Goal: Information Seeking & Learning: Understand process/instructions

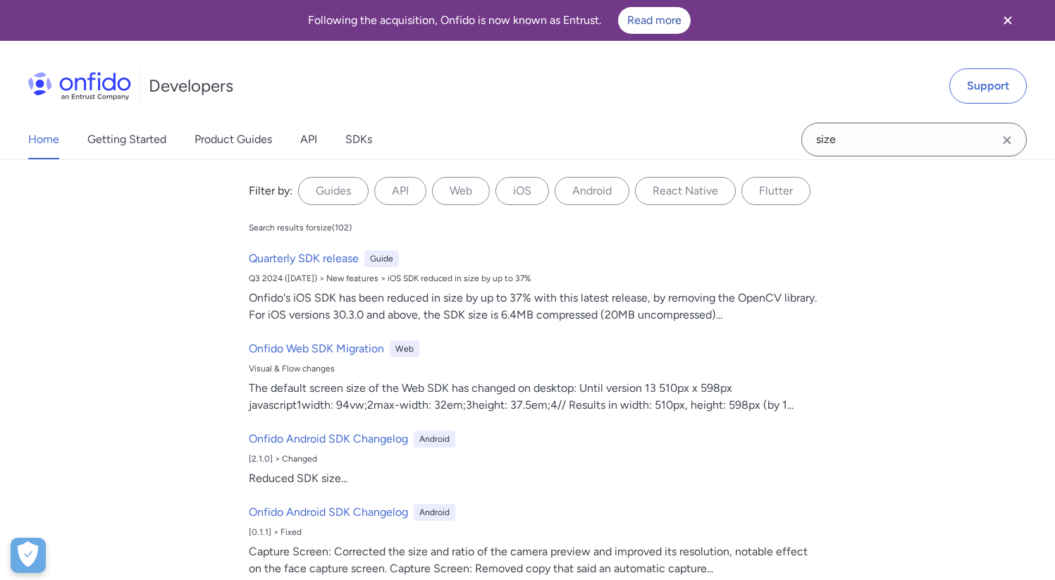
click at [845, 138] on input "size" at bounding box center [914, 140] width 226 height 34
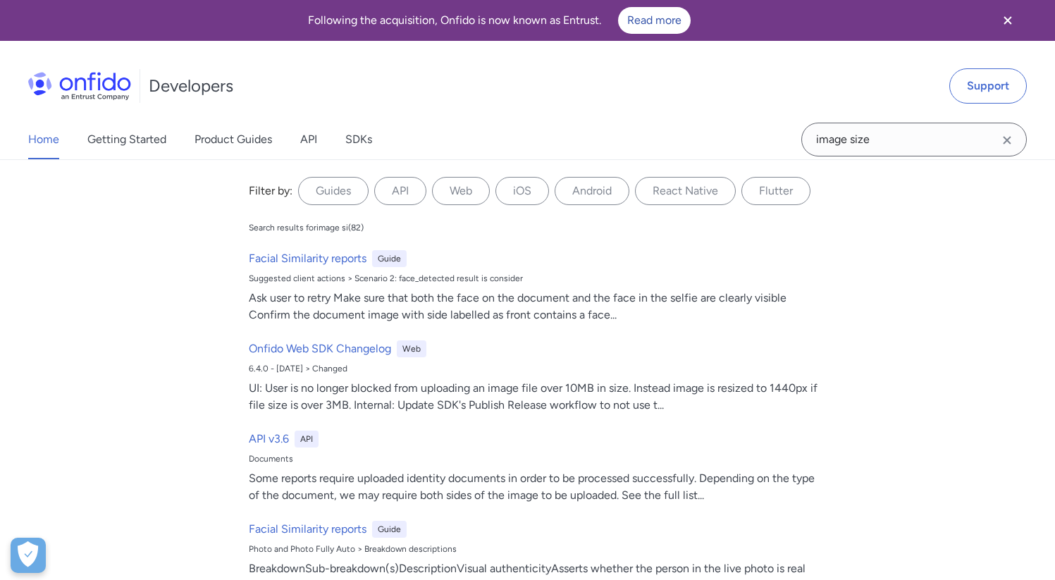
type input "image size"
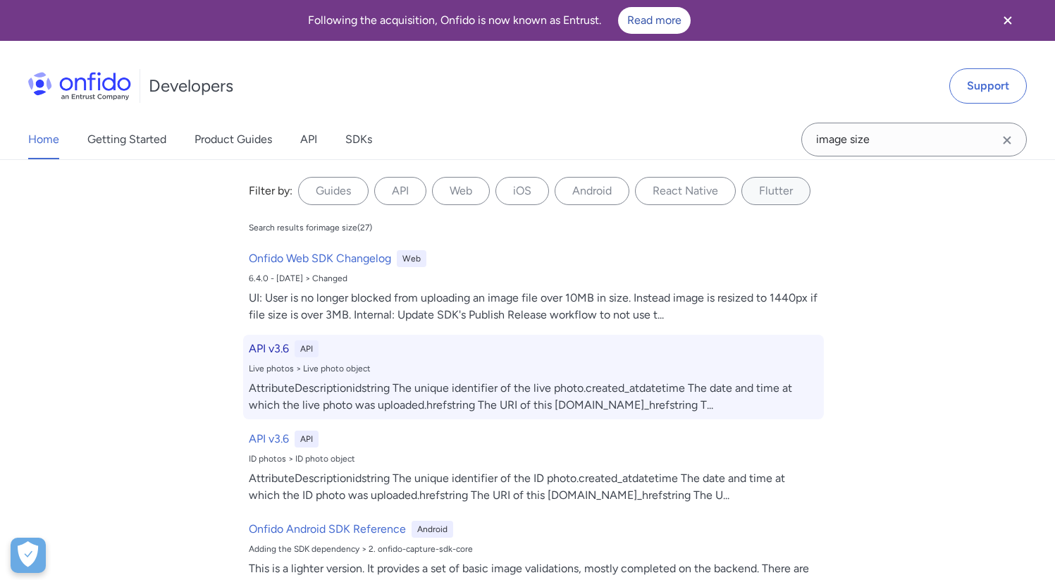
click at [268, 350] on h6 "API v3.6" at bounding box center [269, 348] width 40 height 17
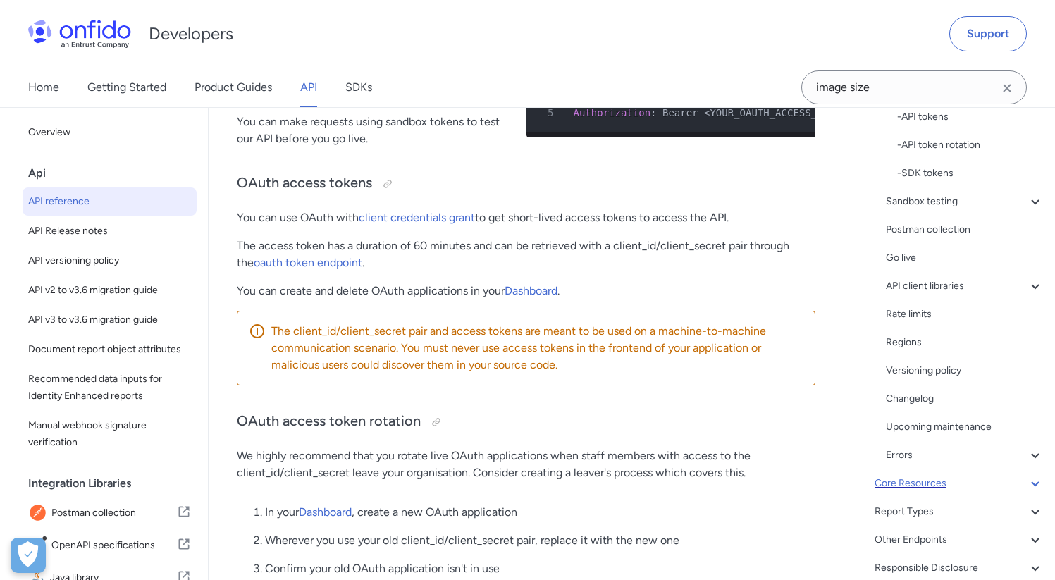
scroll to position [276, 0]
click at [928, 485] on div "Core Resources" at bounding box center [959, 482] width 169 height 17
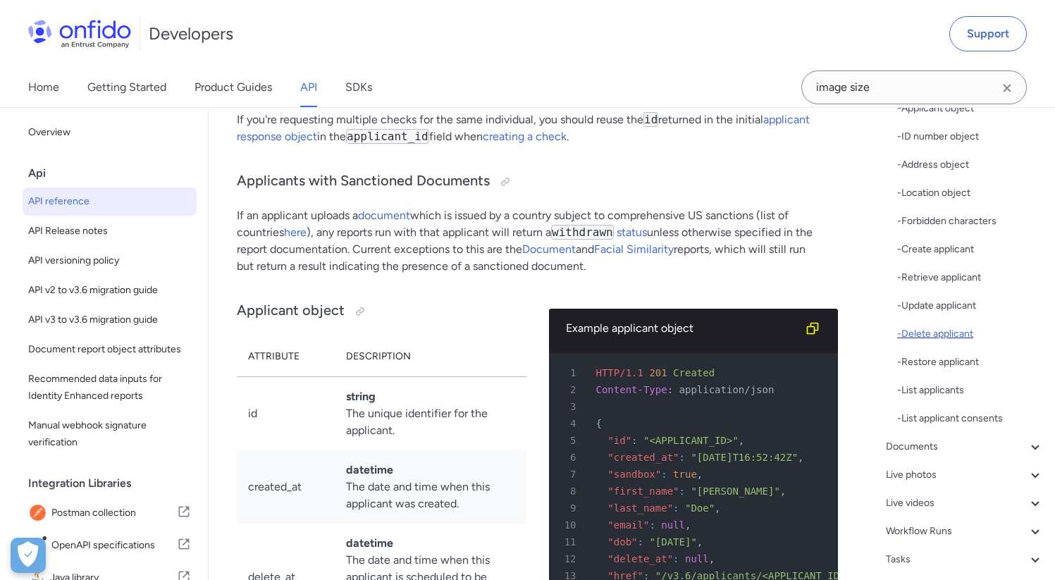
scroll to position [141, 0]
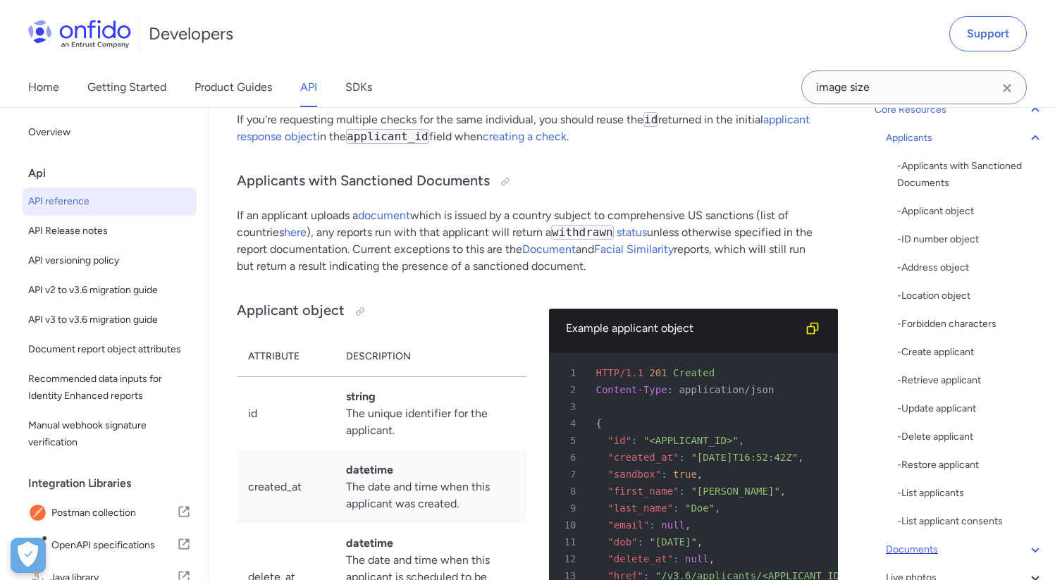
click at [911, 552] on div "Documents" at bounding box center [965, 549] width 158 height 17
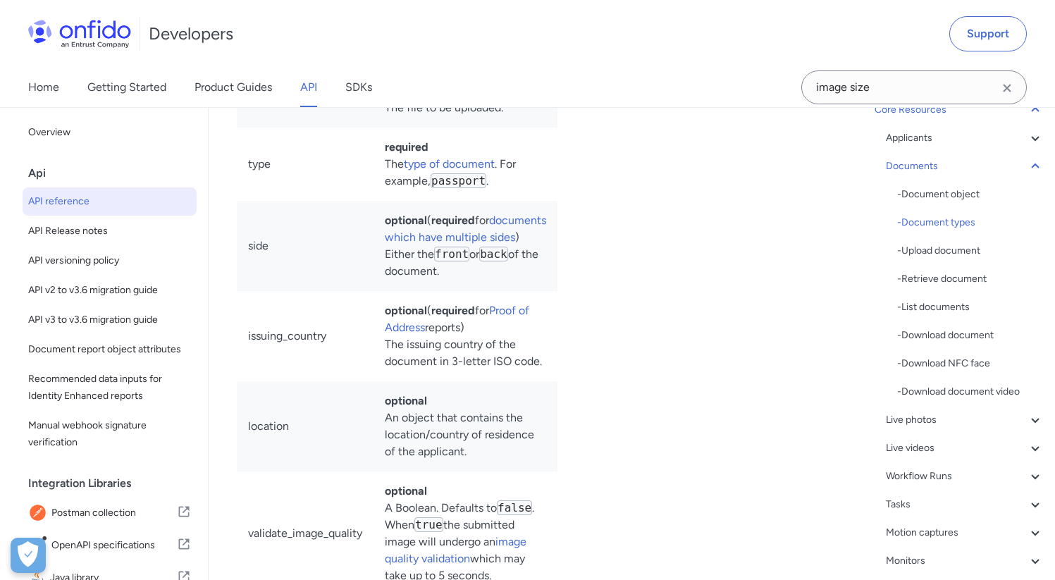
scroll to position [27142, 0]
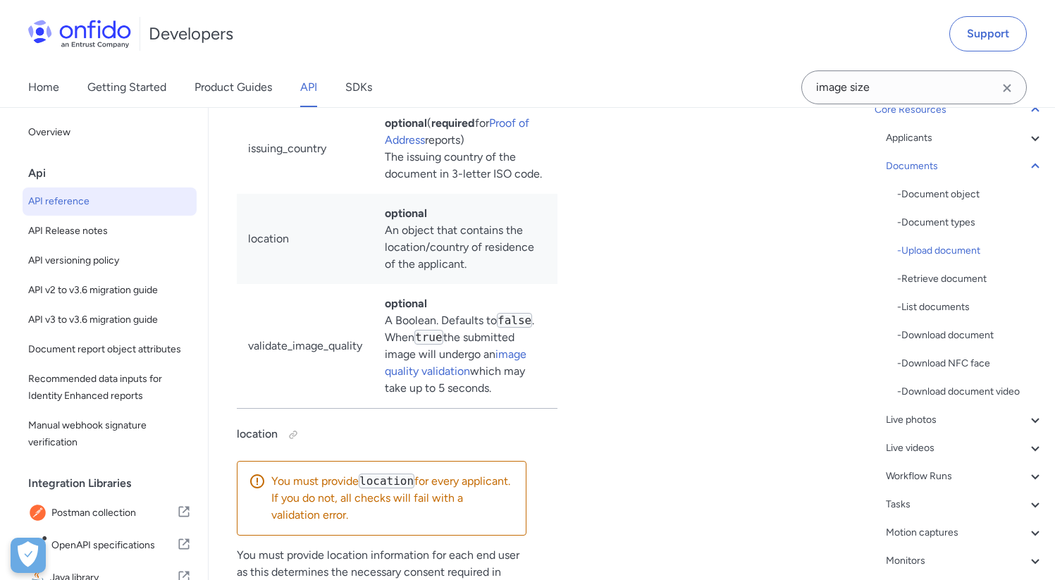
click at [577, 419] on div "Upload passport.png ruby python php javascript java http bash 1 POST /v3.6/docu…" at bounding box center [694, 451] width 290 height 2275
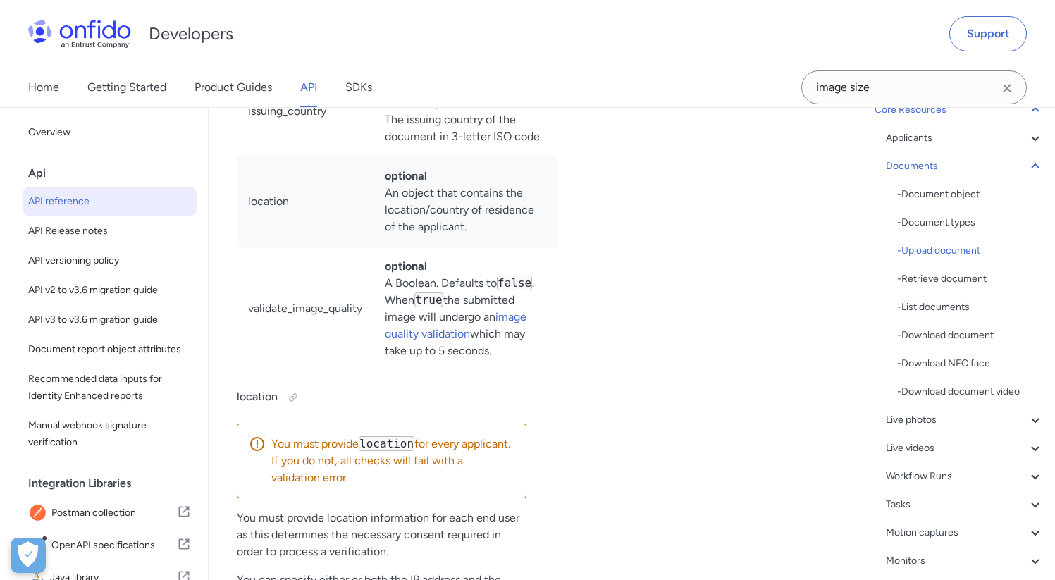
scroll to position [27169, 0]
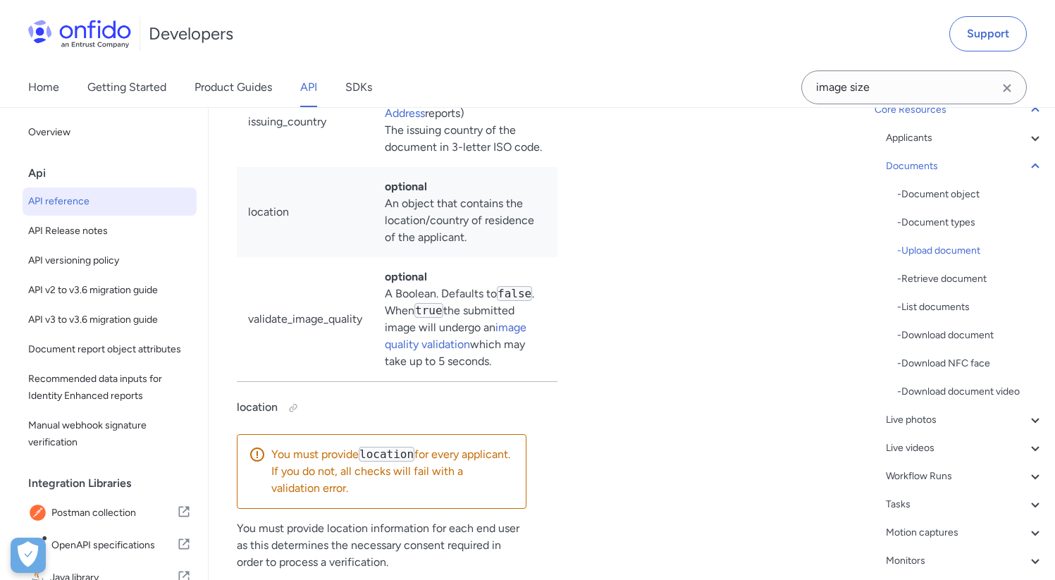
drag, startPoint x: 334, startPoint y: 298, endPoint x: 512, endPoint y: 300, distance: 177.6
click at [645, 277] on div "Upload passport.png ruby python php javascript java http bash 1 POST /v3.6/docu…" at bounding box center [694, 424] width 290 height 2275
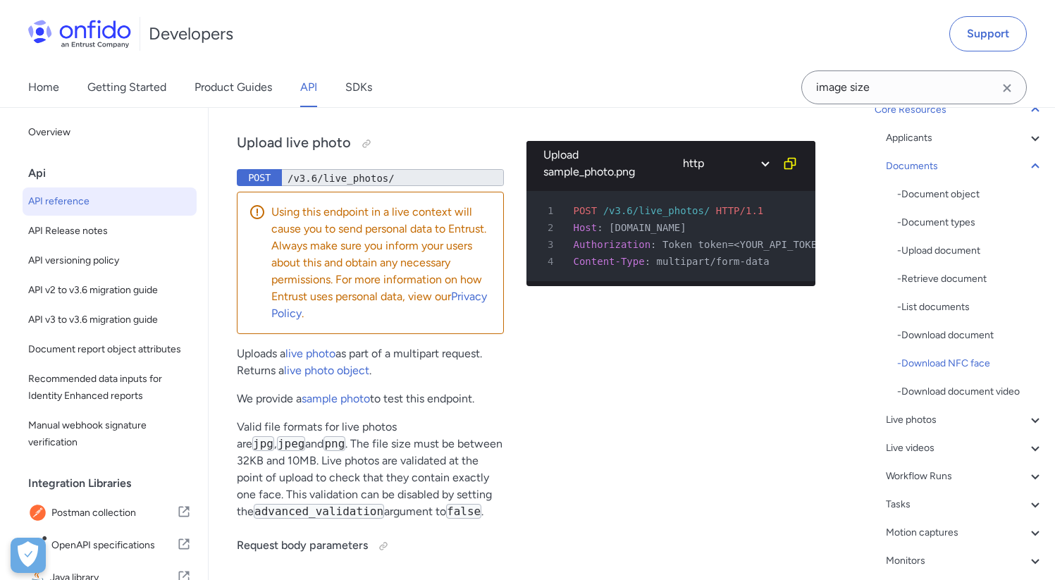
scroll to position [30387, 0]
